Goal: Task Accomplishment & Management: Manage account settings

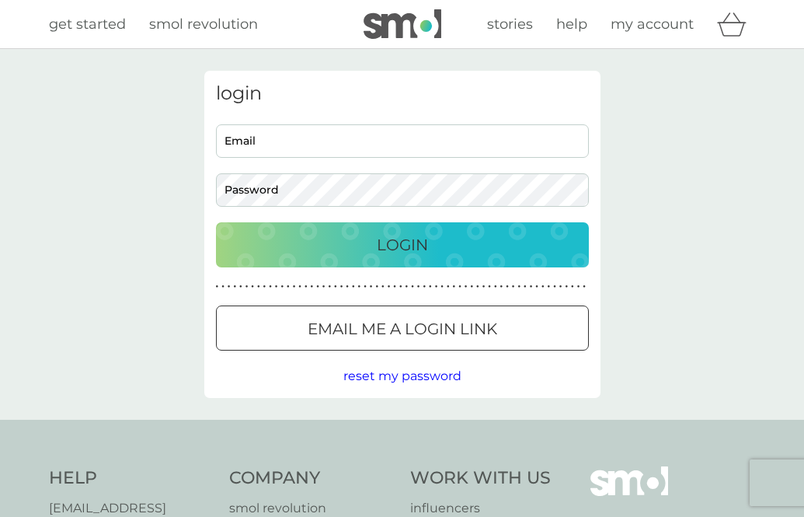
click at [445, 140] on input "Email" at bounding box center [402, 140] width 373 height 33
type input "[DOMAIN_NAME][EMAIL_ADDRESS][DOMAIN_NAME]"
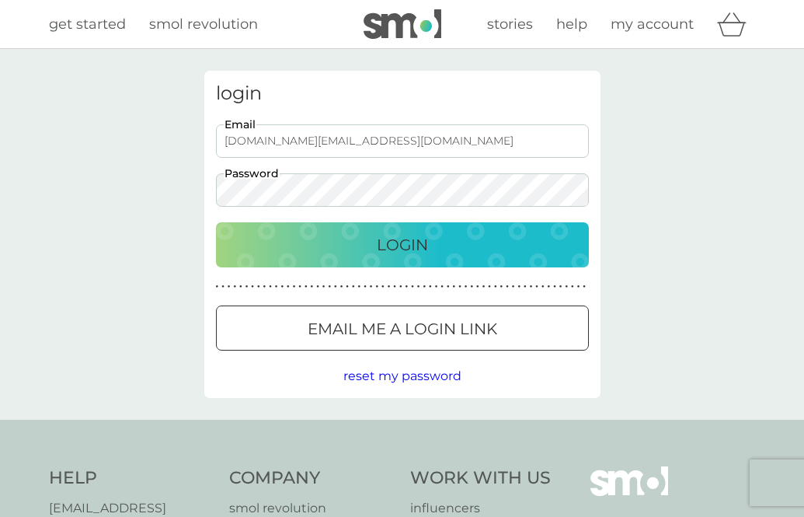
click at [216, 222] on button "Login" at bounding box center [402, 244] width 373 height 45
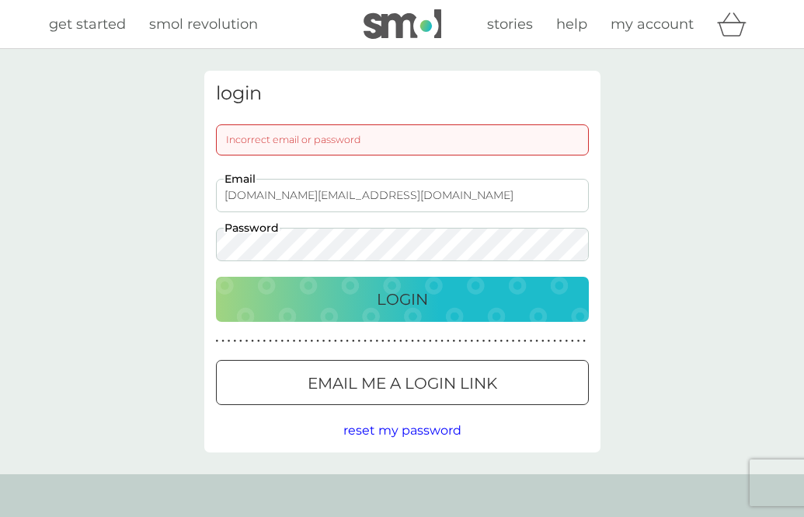
click at [216, 277] on button "Login" at bounding box center [402, 299] width 373 height 45
